Goal: Communication & Community: Connect with others

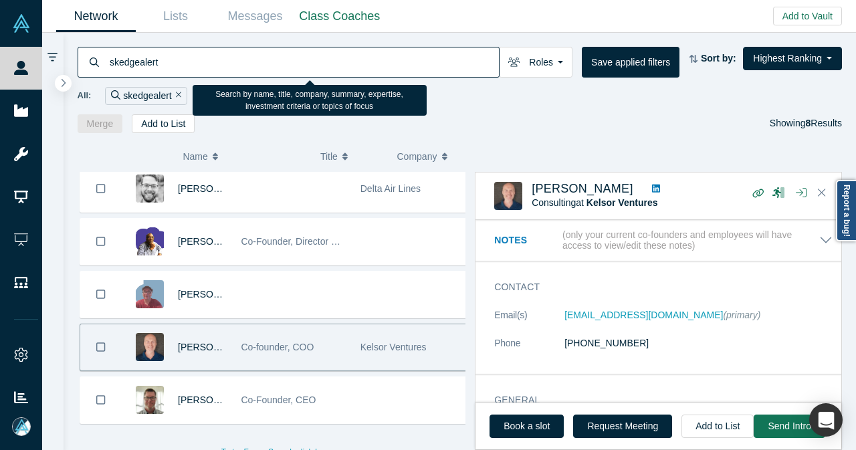
scroll to position [799, 0]
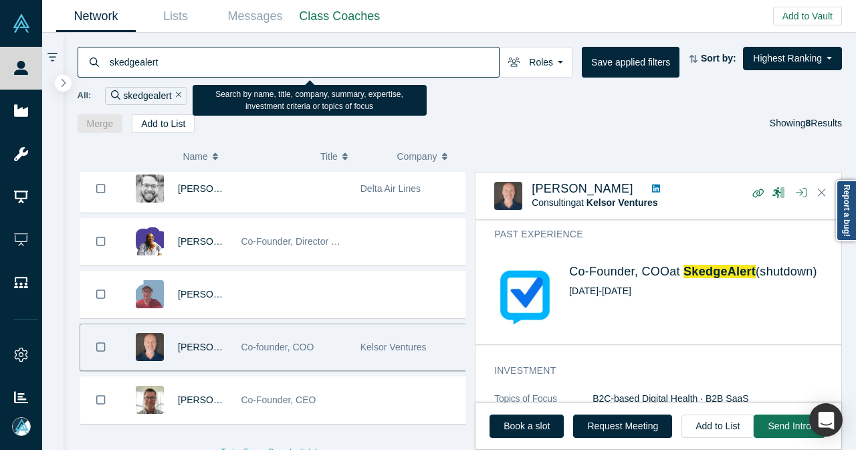
click at [102, 70] on div "skedgealert" at bounding box center [289, 62] width 422 height 31
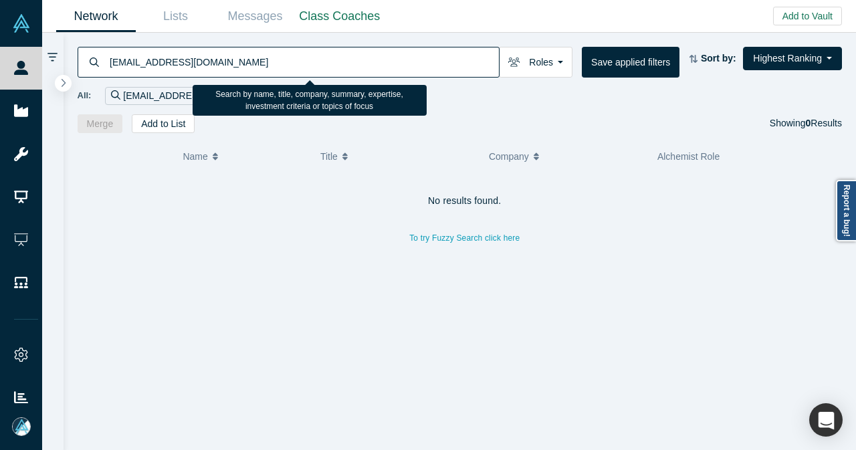
click at [122, 66] on input "canicepwu@gmail.com" at bounding box center [303, 61] width 391 height 31
drag, startPoint x: 222, startPoint y: 65, endPoint x: 138, endPoint y: 69, distance: 83.7
click at [138, 69] on input "candicepwu@gmail.com" at bounding box center [303, 61] width 391 height 31
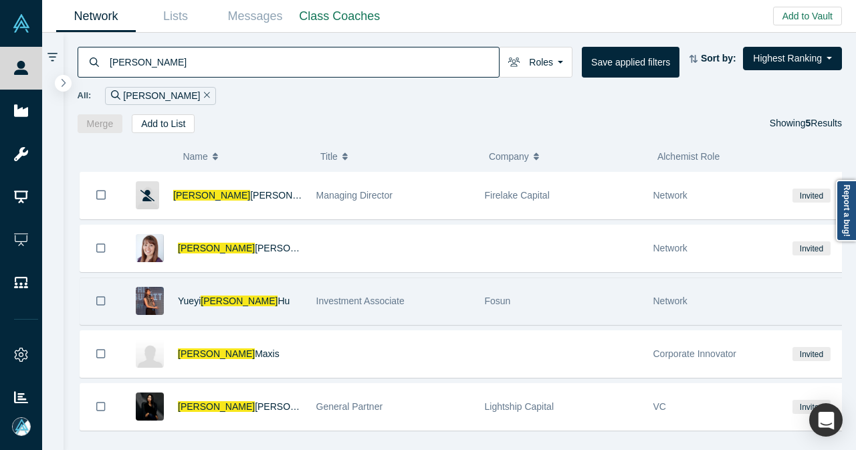
click at [284, 291] on div "Yueyi Candice Hu" at bounding box center [240, 301] width 124 height 46
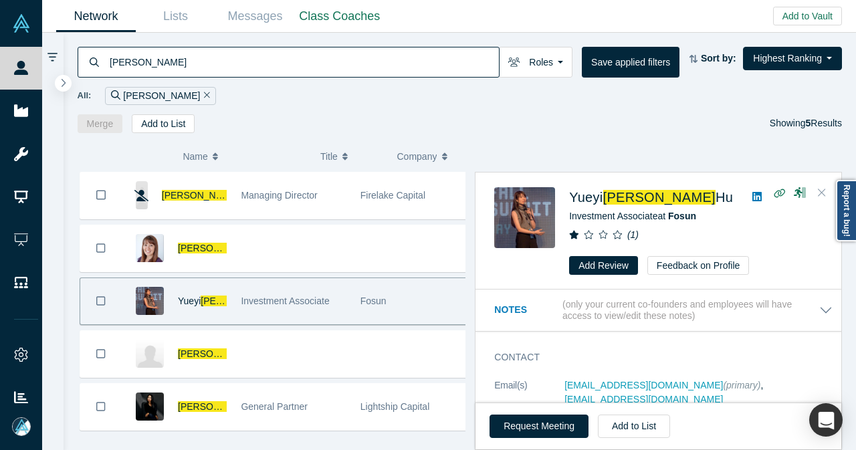
click at [827, 186] on button "Close" at bounding box center [822, 193] width 20 height 21
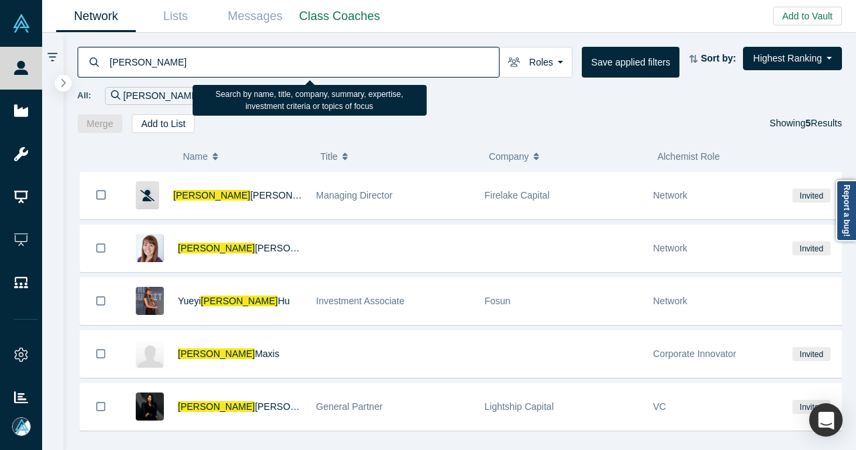
drag, startPoint x: 126, startPoint y: 64, endPoint x: 140, endPoint y: 59, distance: 14.8
click at [132, 60] on input "candice" at bounding box center [303, 61] width 391 height 31
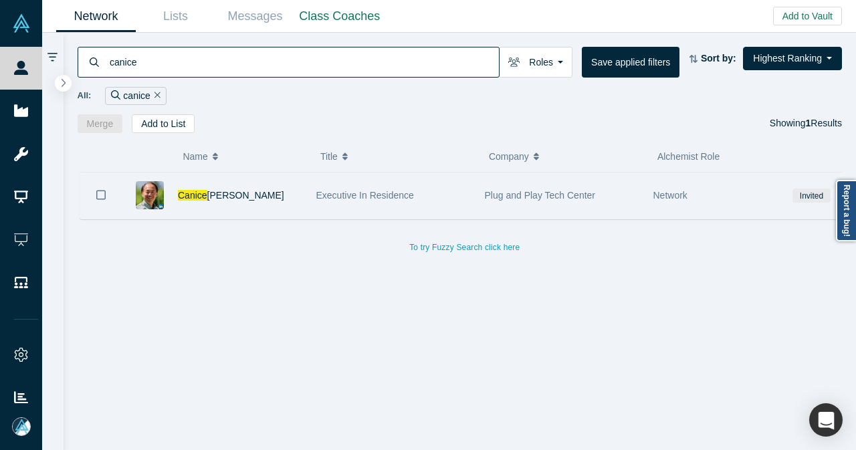
type input "canice"
click at [458, 195] on div "Executive In Residence" at bounding box center [393, 196] width 154 height 46
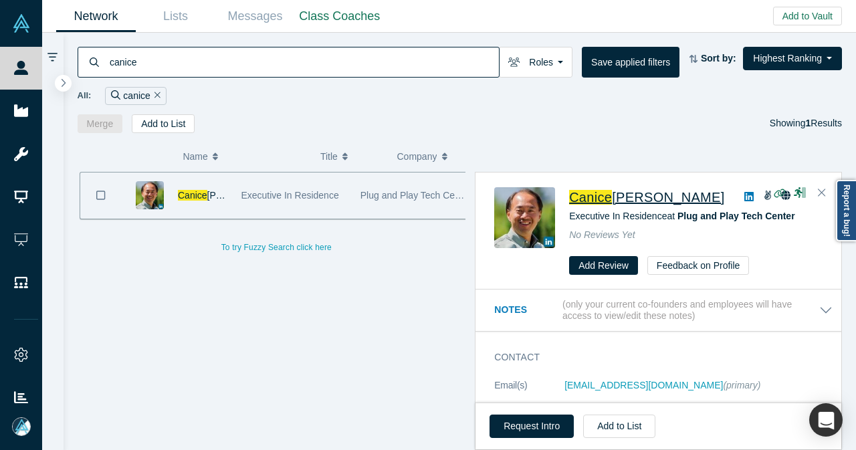
click at [602, 195] on span "Canice" at bounding box center [590, 197] width 43 height 15
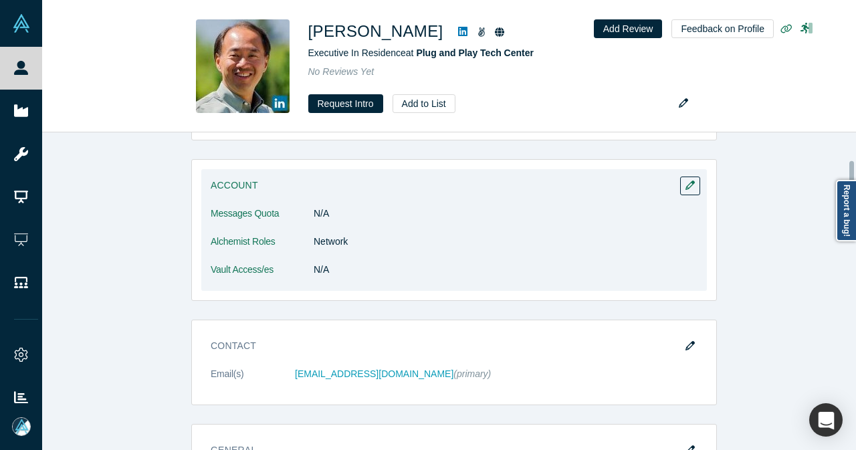
scroll to position [201, 0]
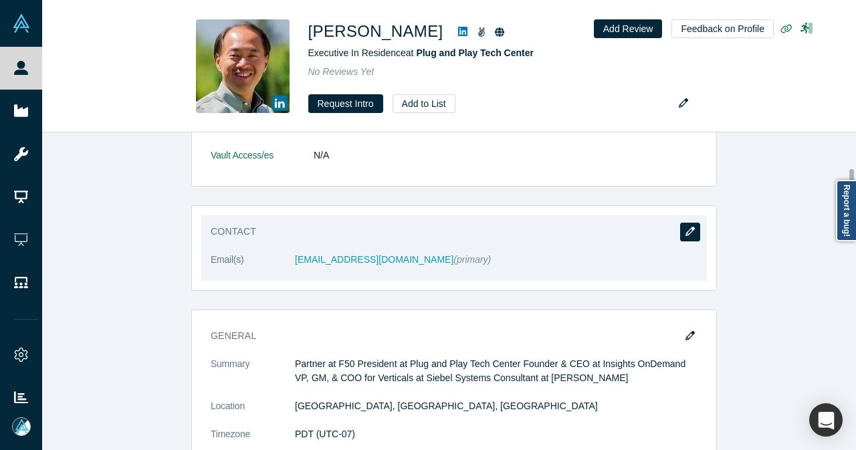
click at [685, 234] on icon "button" at bounding box center [689, 231] width 9 height 9
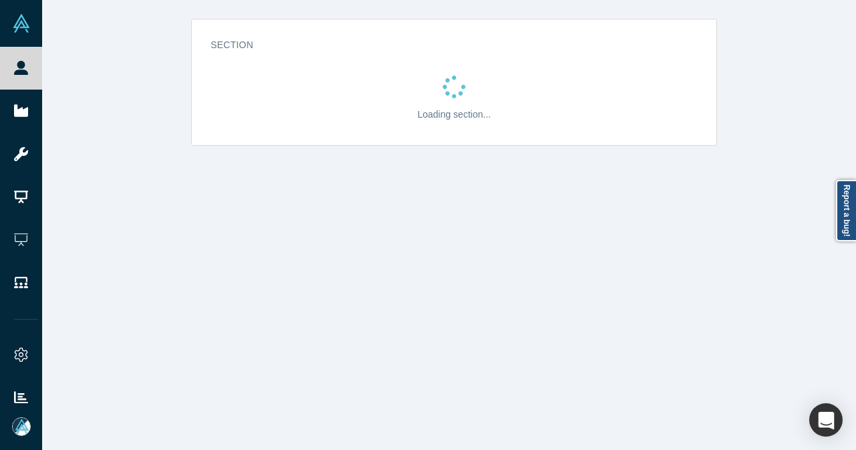
scroll to position [0, 0]
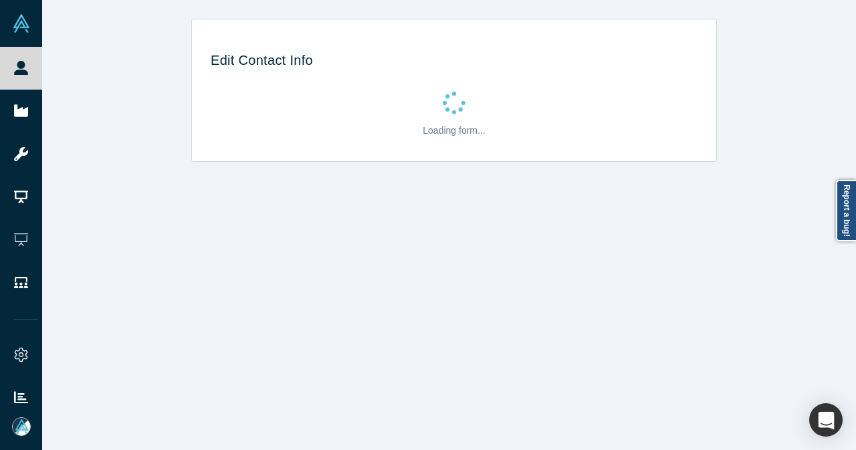
select select "US"
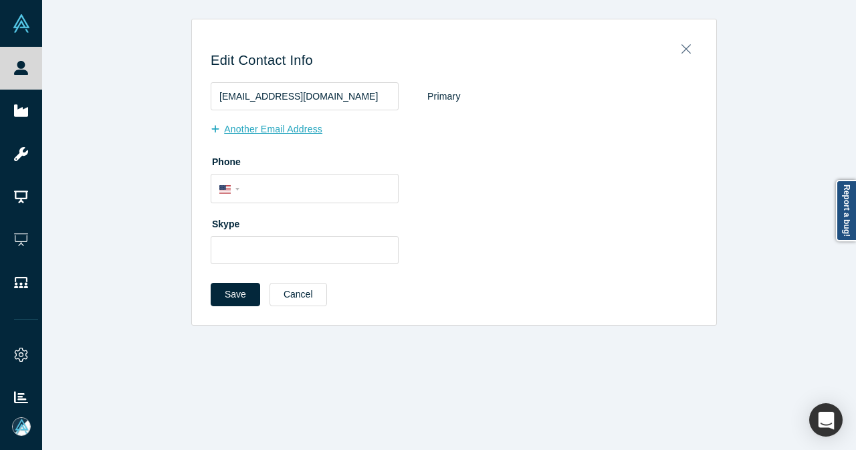
click at [285, 125] on button "Another Email Address" at bounding box center [274, 129] width 126 height 23
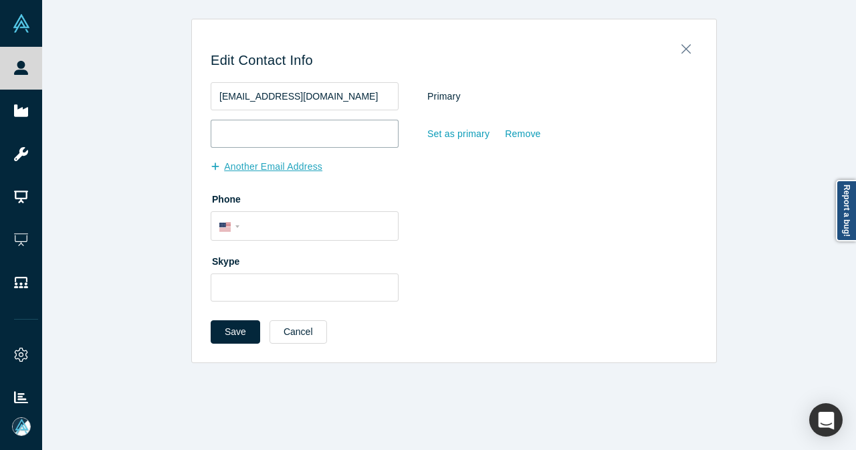
click at [285, 125] on input "email" at bounding box center [305, 134] width 188 height 28
paste input "canicepwu@gmail.com"
type input "canicepwu@gmail.com"
click at [448, 129] on div "Set as primary" at bounding box center [459, 133] width 64 height 23
click at [0, 0] on input "Set as primary" at bounding box center [0, 0] width 0 height 0
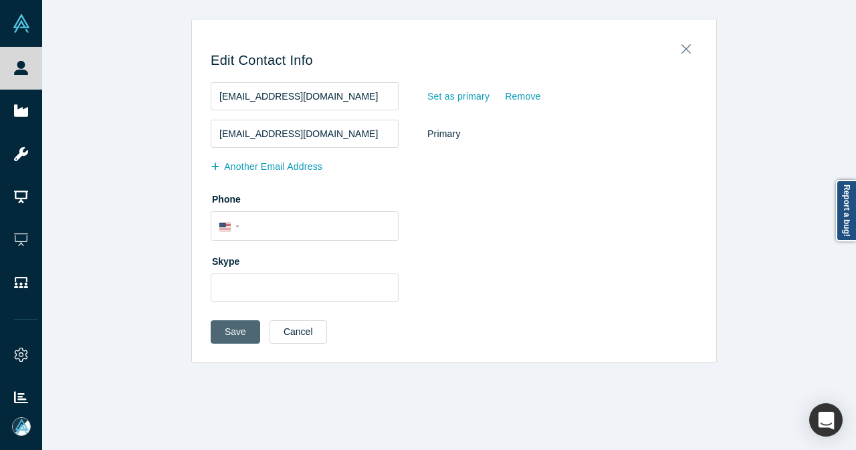
click at [223, 338] on button "Save" at bounding box center [235, 331] width 49 height 23
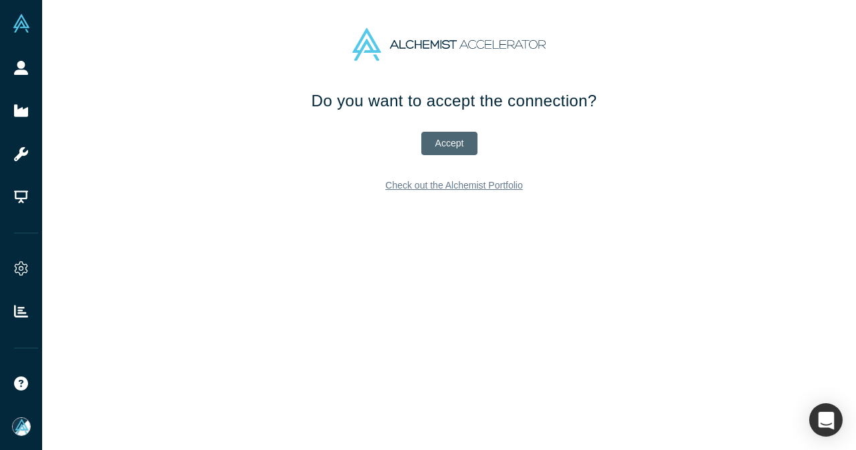
click at [443, 142] on button "Accept" at bounding box center [449, 143] width 57 height 23
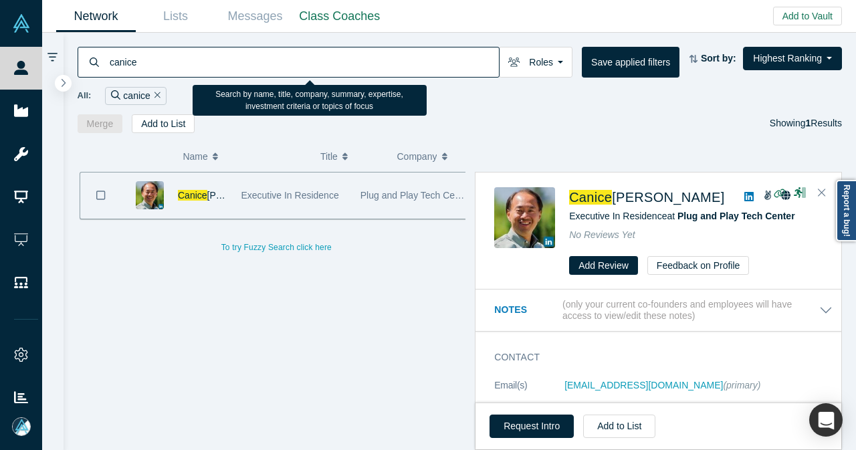
drag, startPoint x: 146, startPoint y: 66, endPoint x: 89, endPoint y: 68, distance: 56.9
click at [89, 68] on div "canice" at bounding box center [289, 62] width 422 height 31
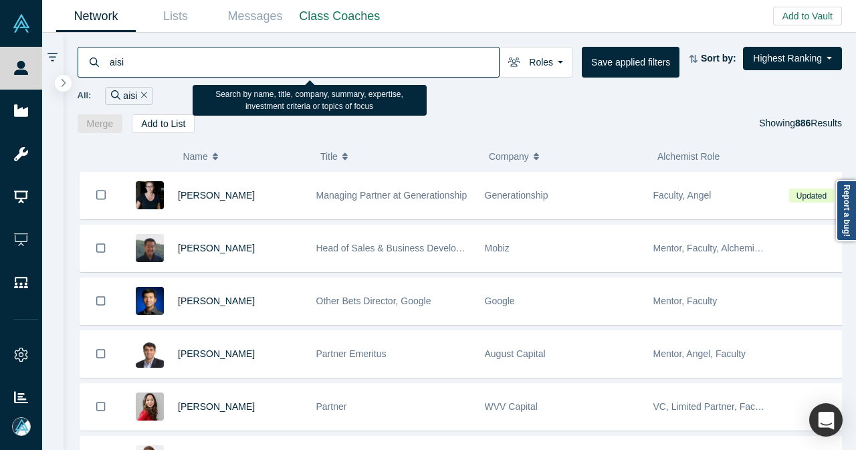
drag, startPoint x: 175, startPoint y: 69, endPoint x: 94, endPoint y: 68, distance: 80.9
click at [94, 68] on div "aisi" at bounding box center [289, 62] width 422 height 31
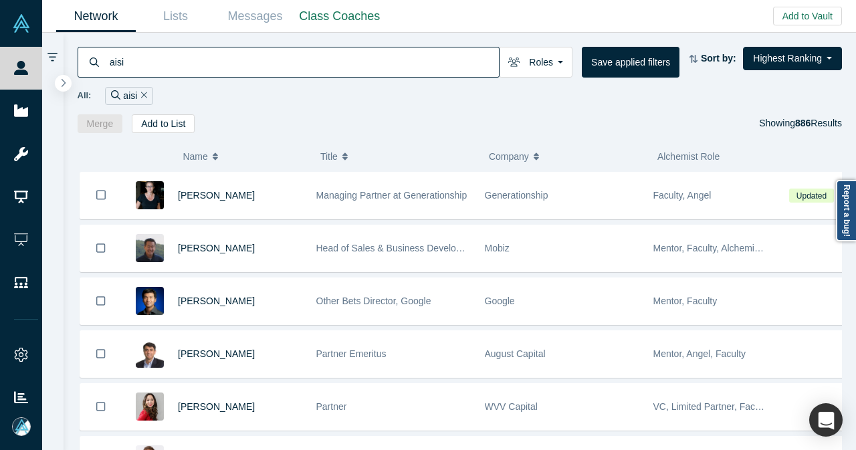
paste input "[PERSON_NAME][EMAIL_ADDRESS][DOMAIN_NAME]"
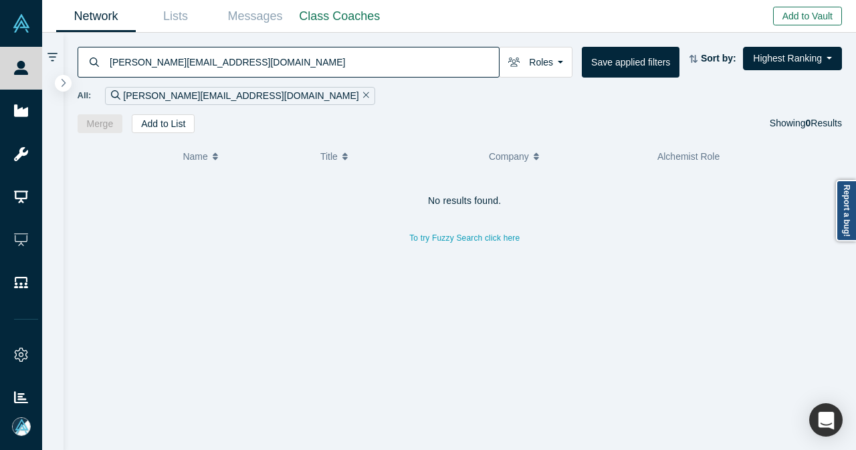
type input "[PERSON_NAME][EMAIL_ADDRESS][DOMAIN_NAME]"
click at [788, 11] on button "Add to Vault" at bounding box center [807, 16] width 69 height 19
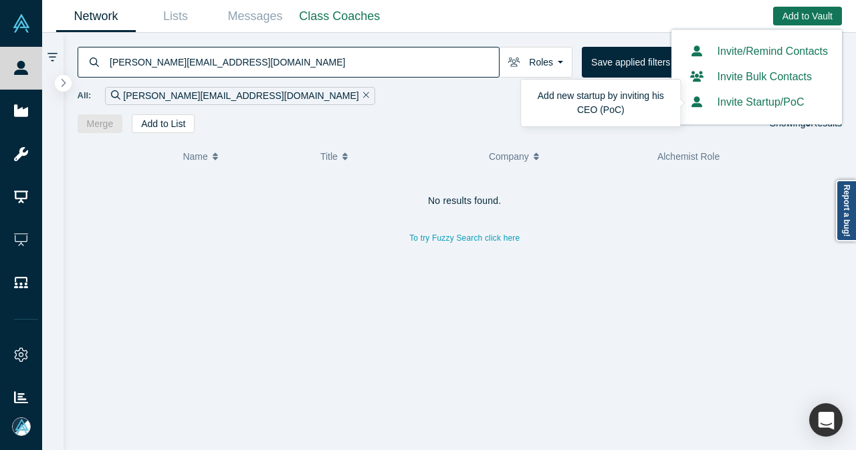
click at [737, 99] on button "Invite Startup/PoC" at bounding box center [744, 102] width 119 height 16
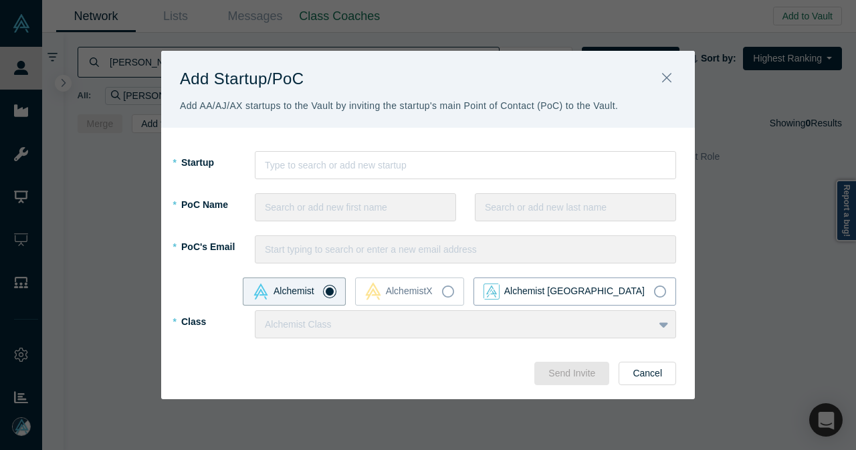
click at [661, 294] on icon at bounding box center [660, 292] width 12 height 12
click at [0, 0] on input "Alchemist [GEOGRAPHIC_DATA]" at bounding box center [0, 0] width 0 height 0
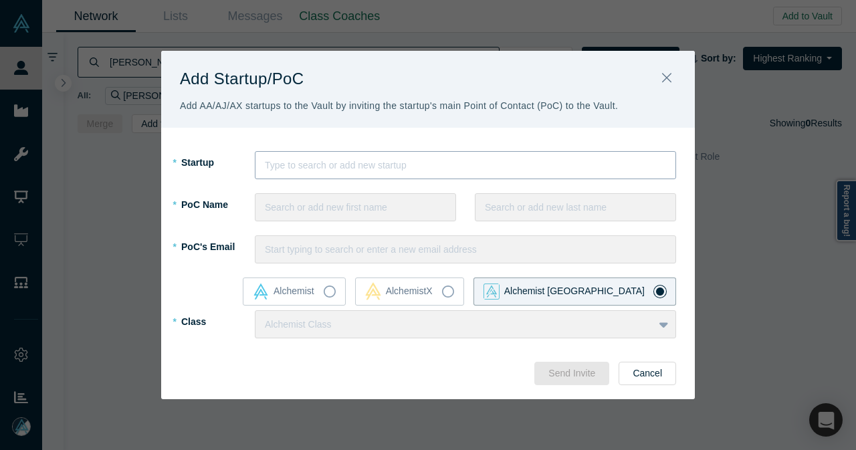
click at [332, 173] on div at bounding box center [465, 165] width 401 height 17
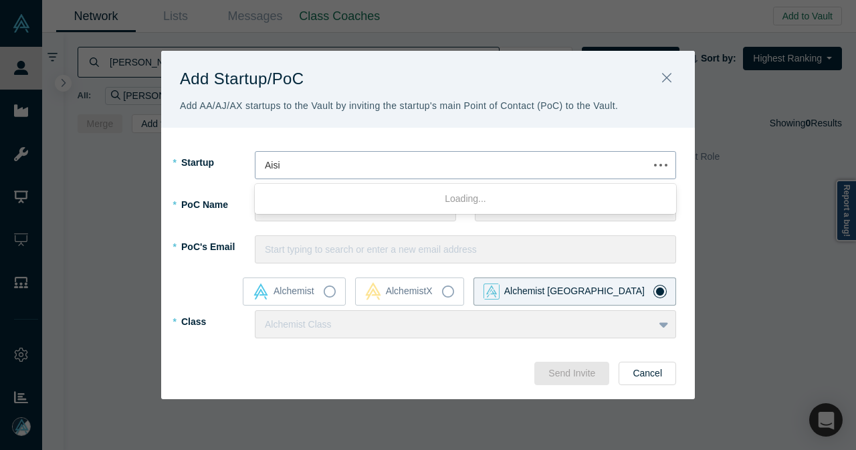
type input "Aisi X"
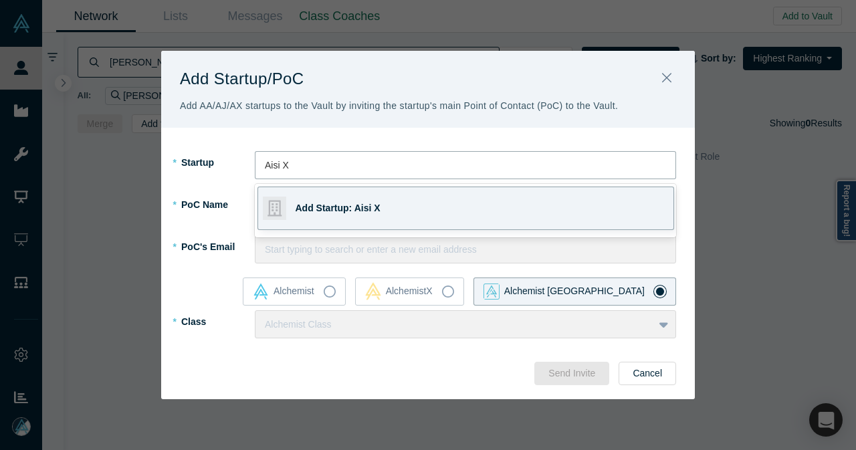
click at [324, 203] on span "Add Startup: Aisi X" at bounding box center [338, 208] width 85 height 11
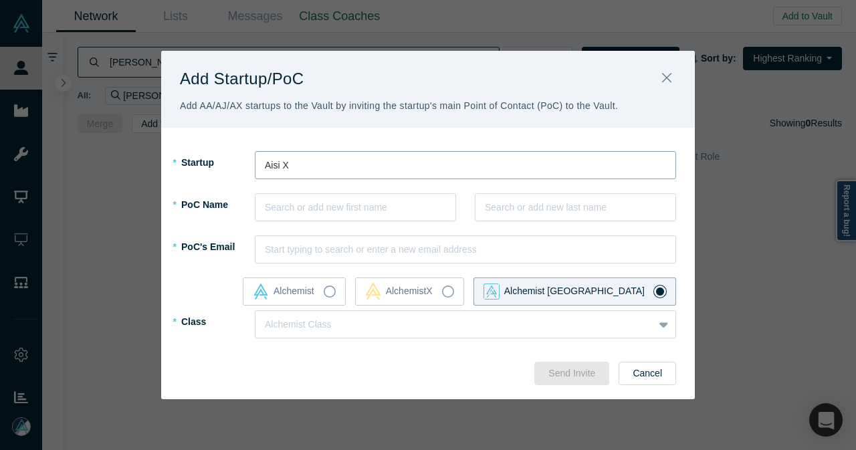
click at [302, 167] on div at bounding box center [465, 165] width 401 height 17
click at [633, 372] on button "Cancel" at bounding box center [648, 373] width 58 height 23
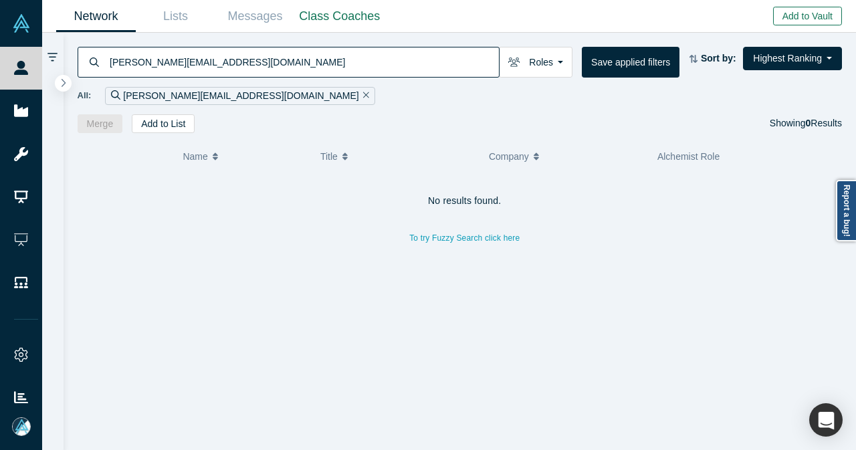
click at [820, 14] on button "Add to Vault" at bounding box center [807, 16] width 69 height 19
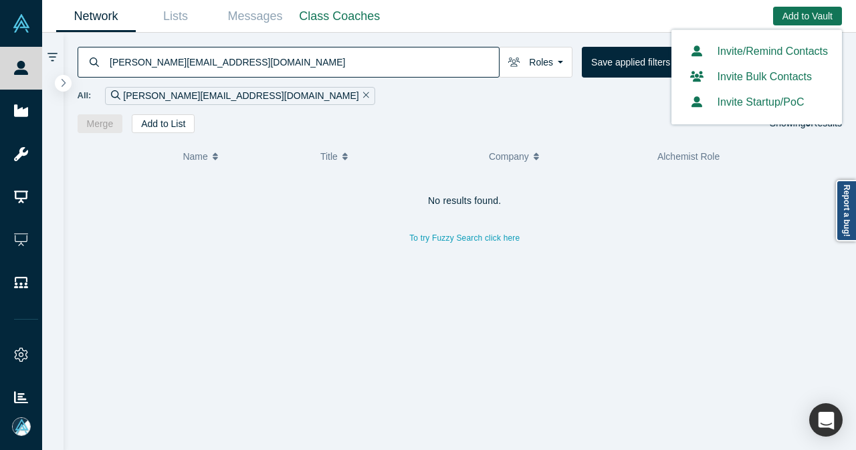
click at [772, 107] on button "Invite Startup/PoC" at bounding box center [744, 102] width 119 height 16
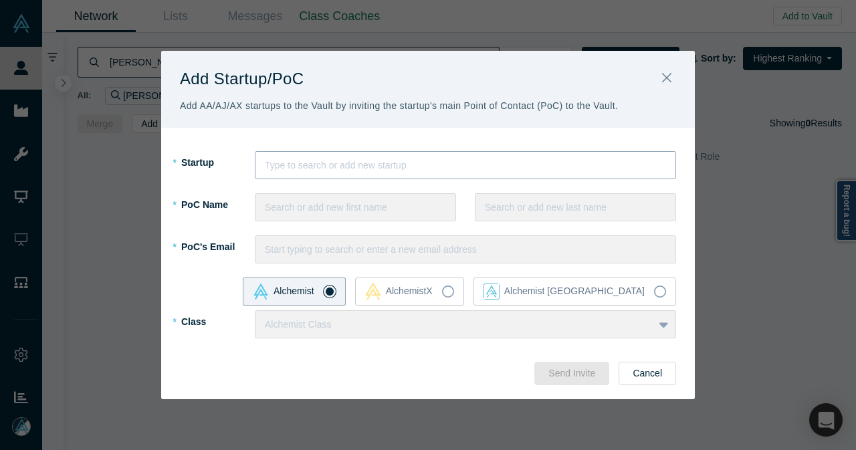
click at [502, 166] on div at bounding box center [465, 165] width 401 height 17
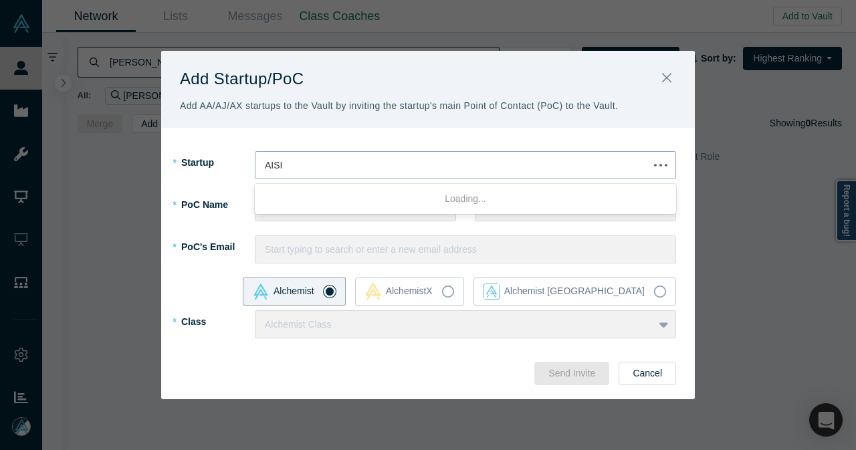
type input "AISI X"
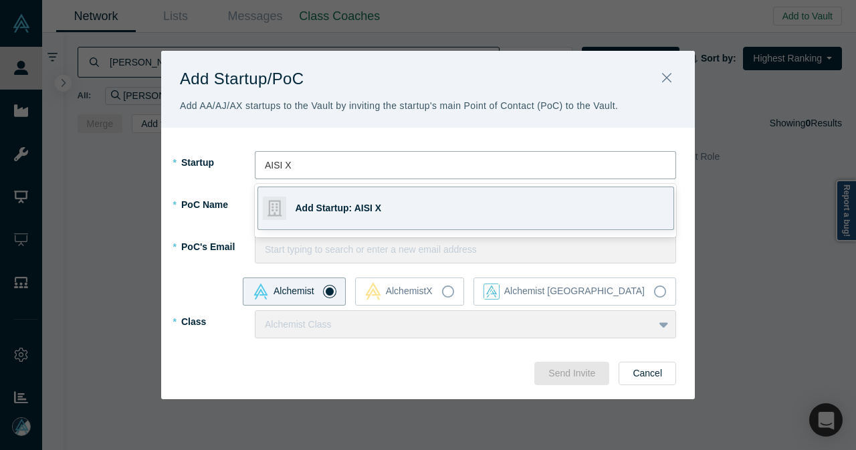
click at [373, 207] on span "Add Startup: AISI X" at bounding box center [339, 208] width 86 height 11
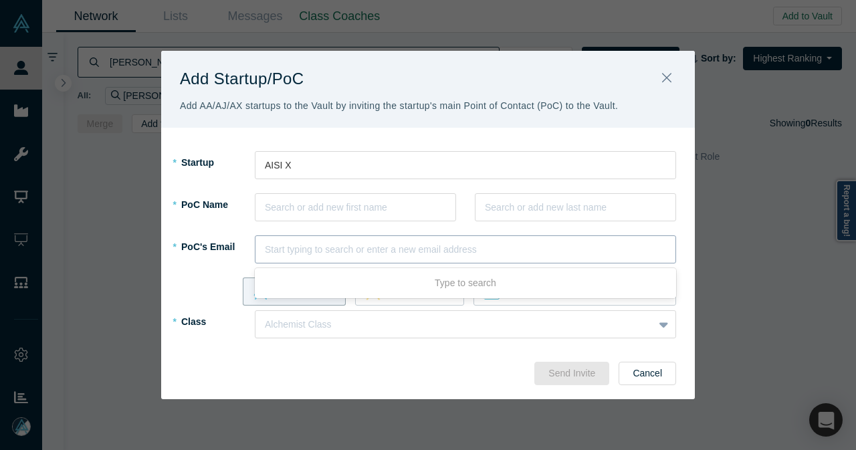
click at [387, 252] on div at bounding box center [465, 249] width 401 height 17
paste input "[PERSON_NAME][EMAIL_ADDRESS][DOMAIN_NAME]"
type input "[PERSON_NAME][EMAIL_ADDRESS][DOMAIN_NAME]"
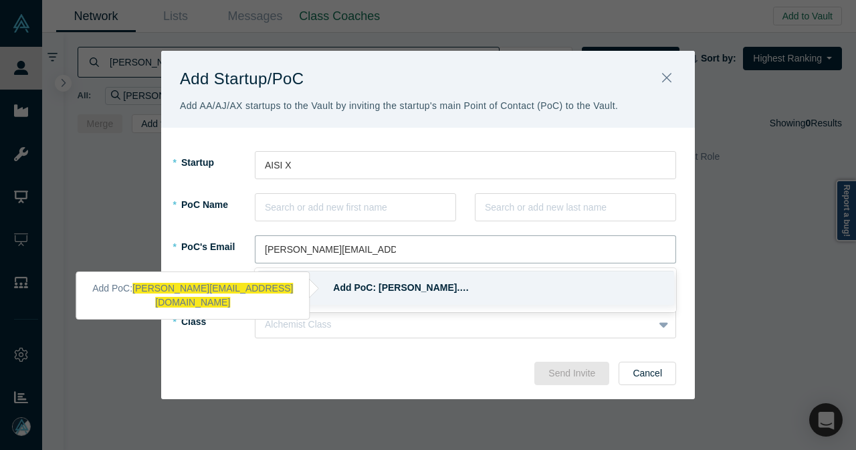
click at [379, 288] on div "Add PoC: [PERSON_NAME]. …" at bounding box center [495, 288] width 335 height 14
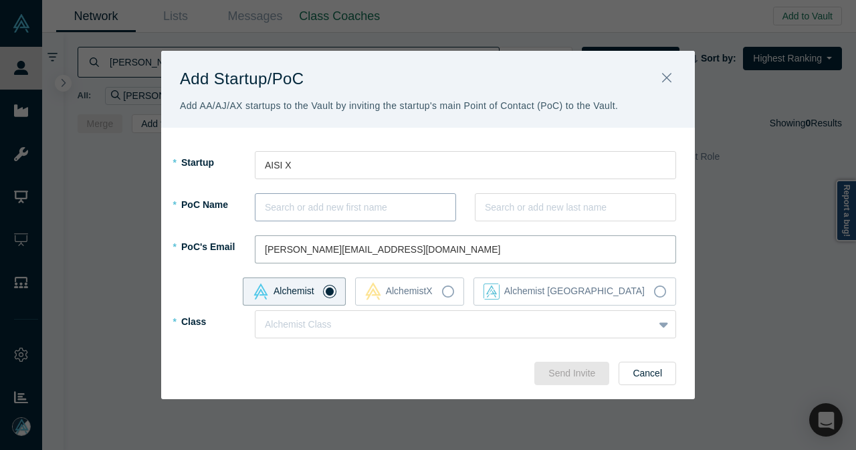
click at [350, 214] on div at bounding box center [355, 207] width 181 height 17
type input "[PERSON_NAME]"
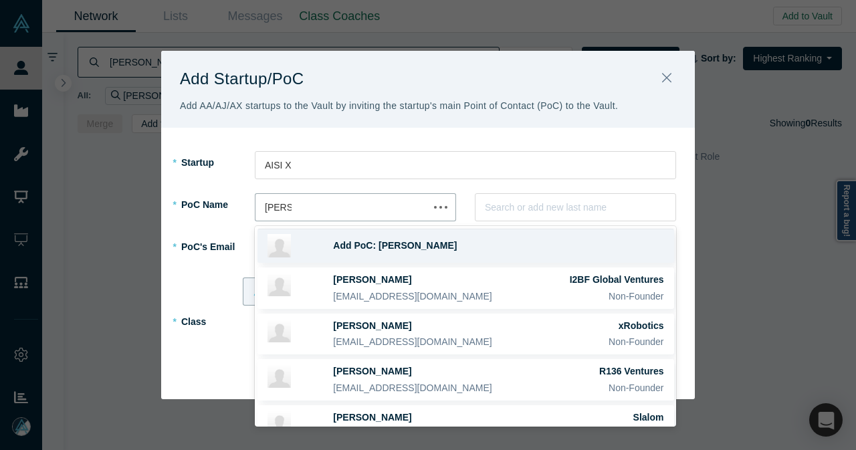
click at [367, 251] on span "Add PoC: [PERSON_NAME]" at bounding box center [395, 245] width 124 height 11
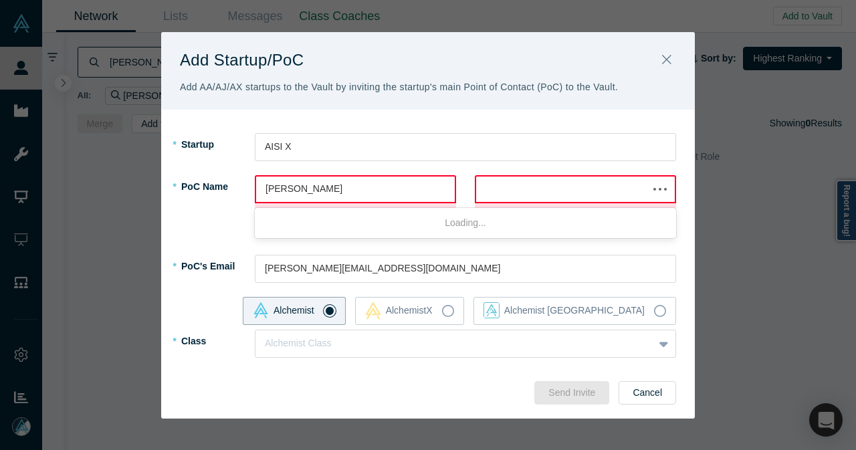
click at [508, 189] on div at bounding box center [562, 189] width 153 height 17
paste input "Chegodaev"
type input "Chegodaev"
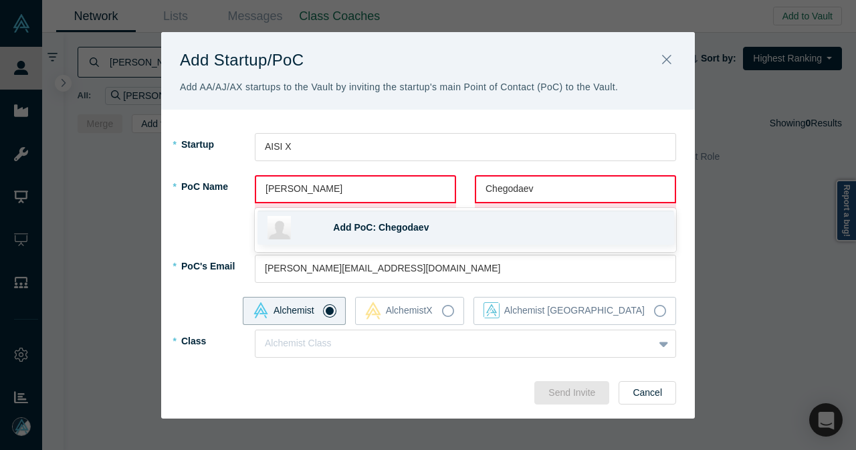
click at [473, 215] on div "Add PoC: Chegodaev" at bounding box center [465, 228] width 417 height 34
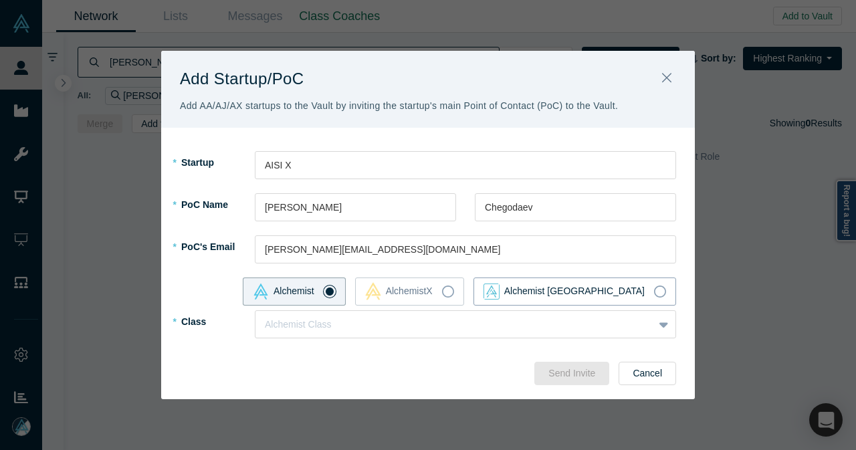
click at [665, 290] on icon at bounding box center [660, 292] width 12 height 12
click at [0, 0] on input "Alchemist [GEOGRAPHIC_DATA]" at bounding box center [0, 0] width 0 height 0
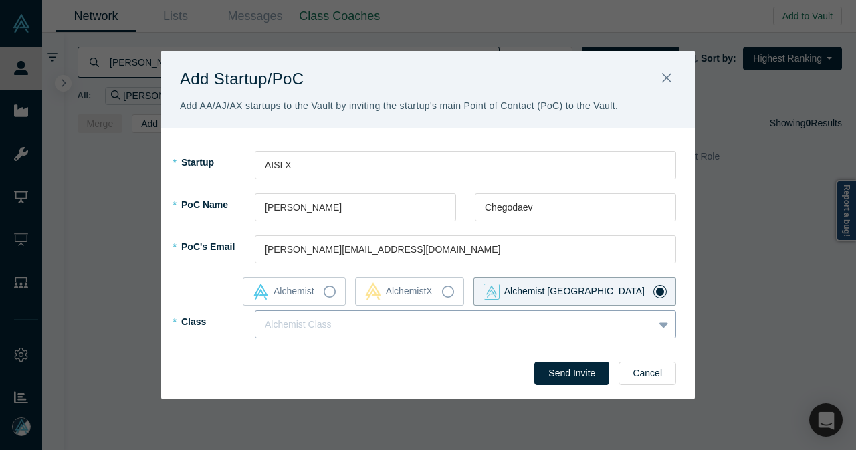
click at [667, 325] on icon at bounding box center [663, 325] width 9 height 5
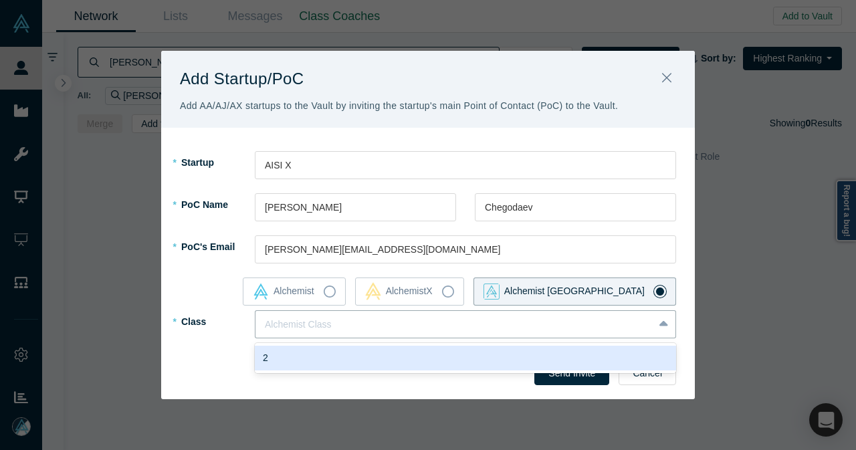
click at [421, 362] on div "2" at bounding box center [465, 358] width 421 height 25
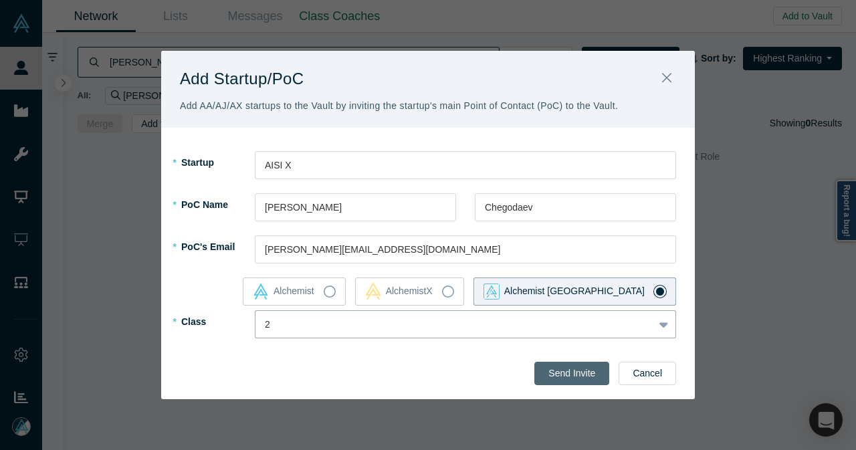
click at [568, 374] on button "Send Invite" at bounding box center [571, 373] width 75 height 23
